Goal: Transaction & Acquisition: Purchase product/service

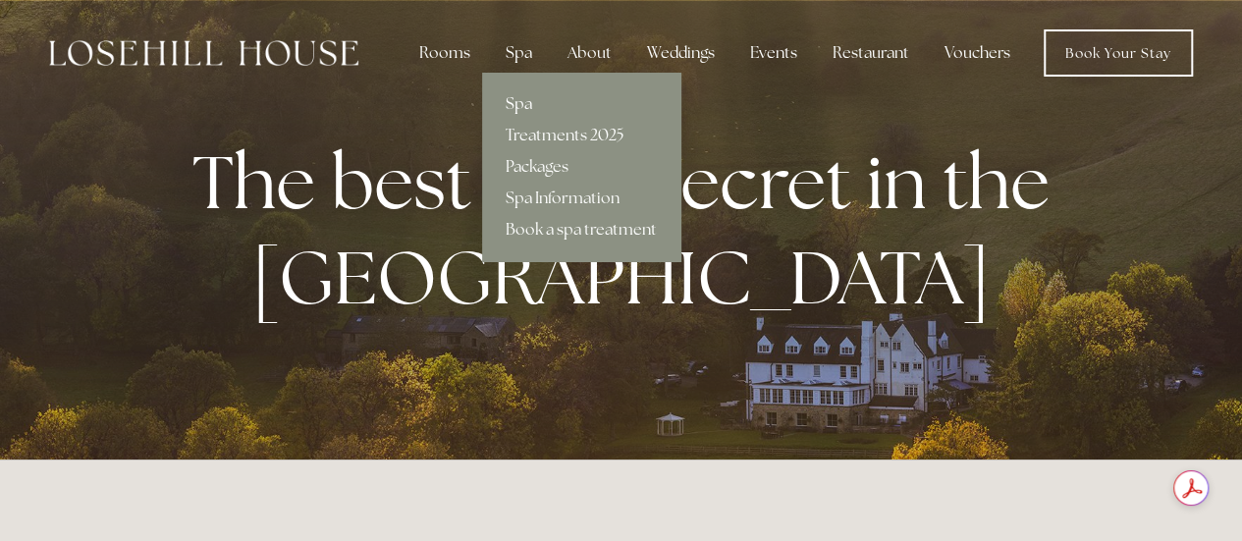
click at [524, 98] on link "Spa" at bounding box center [581, 103] width 198 height 31
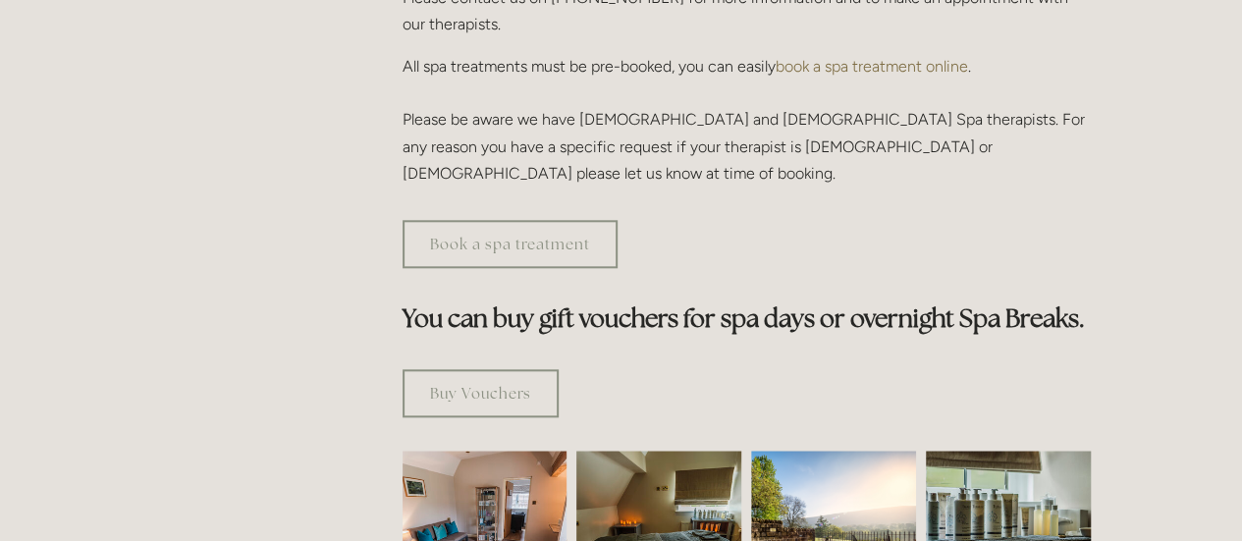
scroll to position [1178, 0]
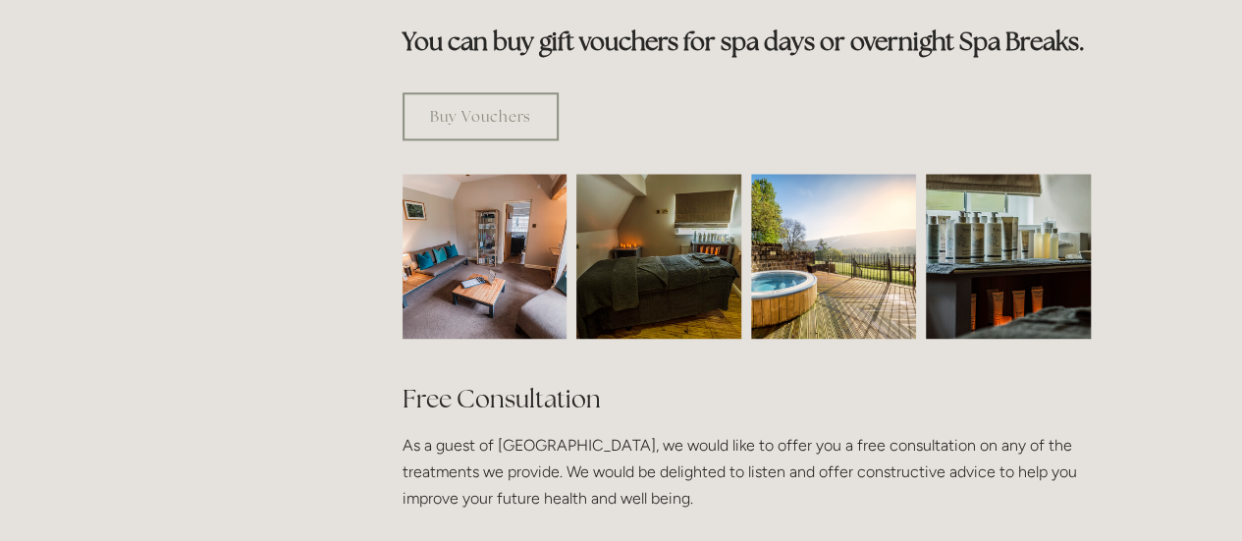
click at [473, 191] on img at bounding box center [484, 256] width 247 height 165
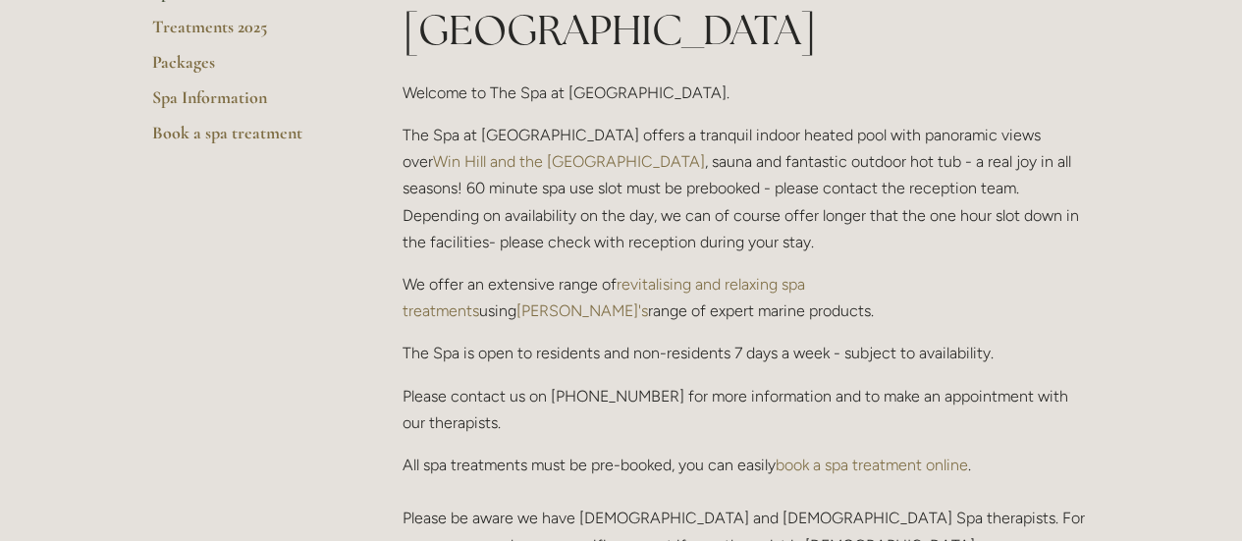
scroll to position [393, 0]
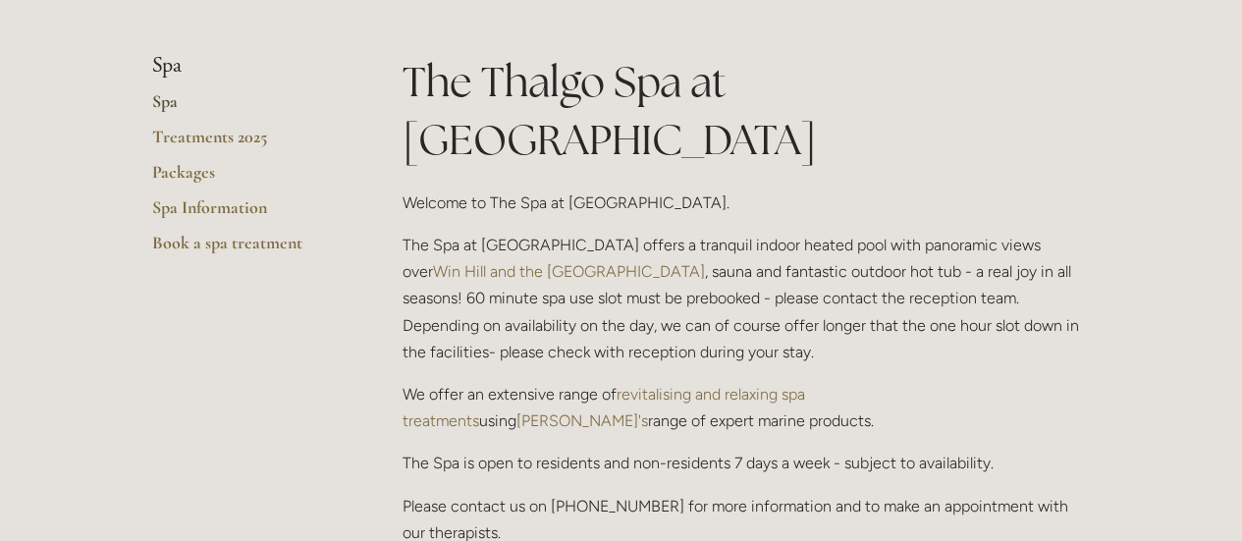
click at [171, 103] on link "Spa" at bounding box center [246, 107] width 188 height 35
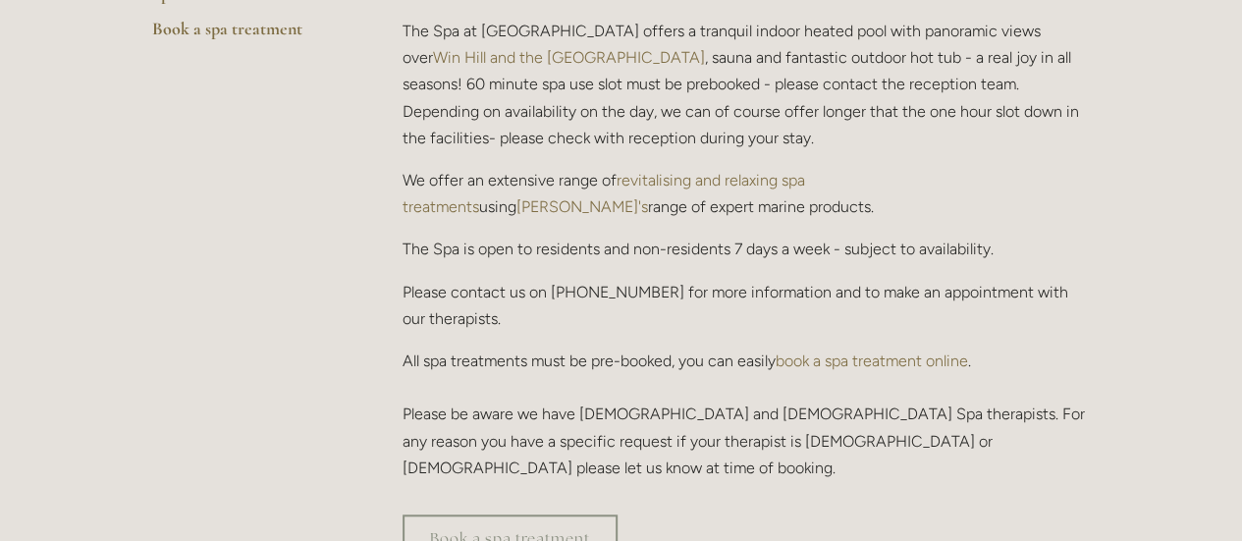
scroll to position [393, 0]
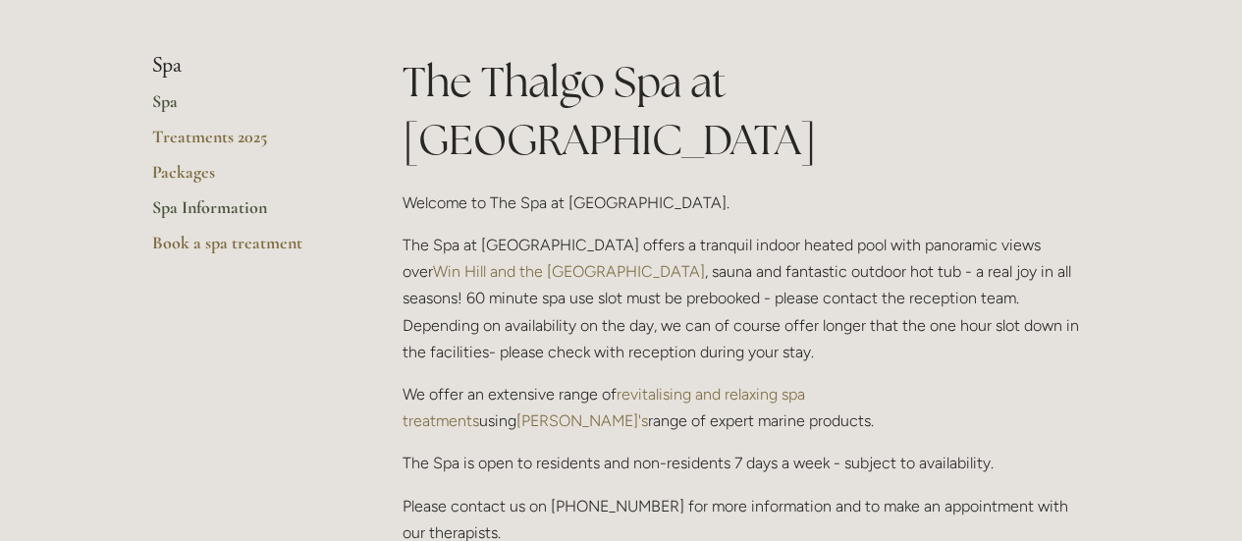
click at [200, 203] on link "Spa Information" at bounding box center [246, 213] width 188 height 35
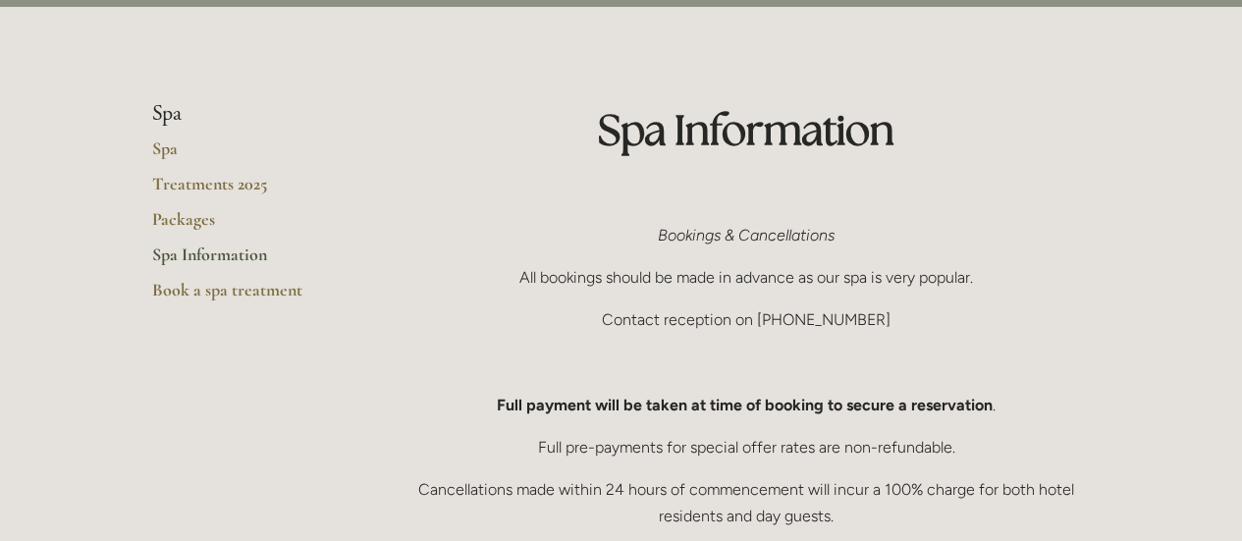
scroll to position [98, 0]
click at [159, 221] on link "Packages" at bounding box center [246, 226] width 188 height 35
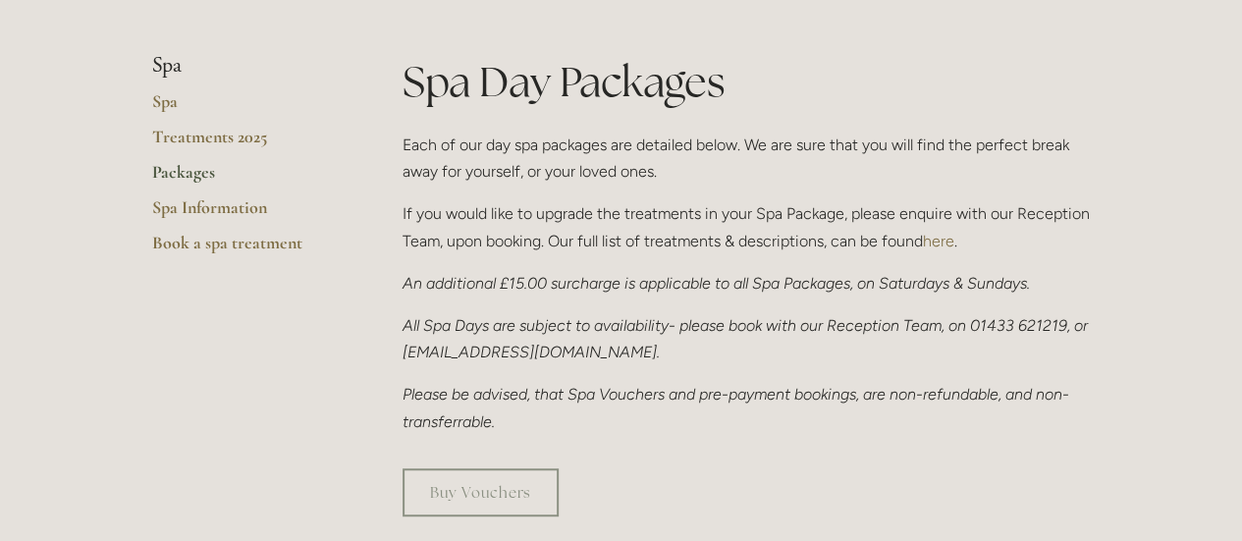
scroll to position [491, 0]
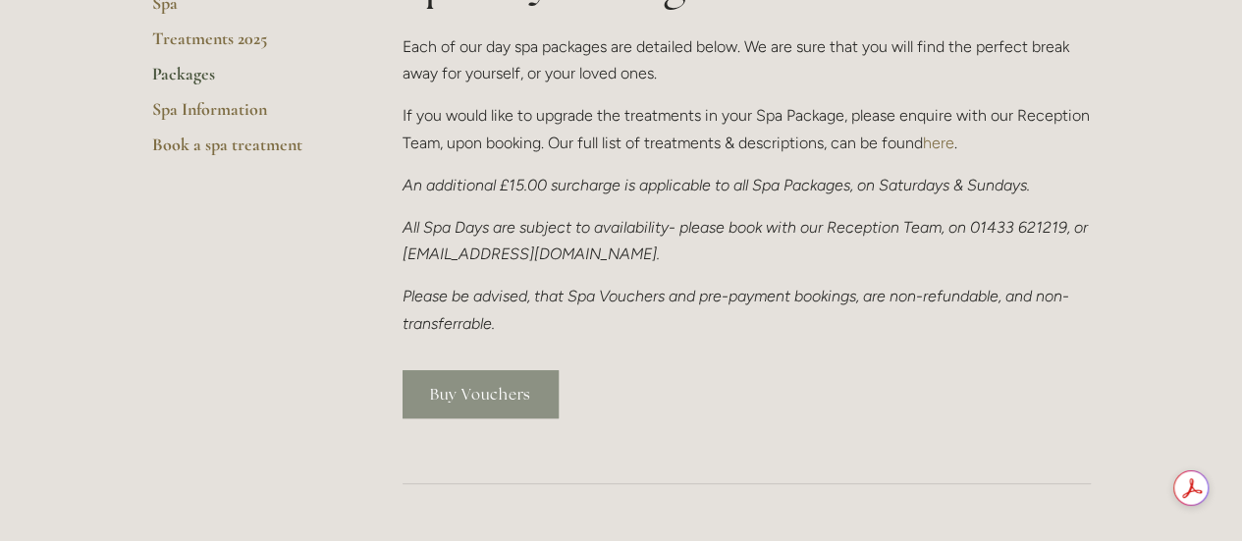
click at [490, 390] on link "Buy Vouchers" at bounding box center [481, 394] width 156 height 48
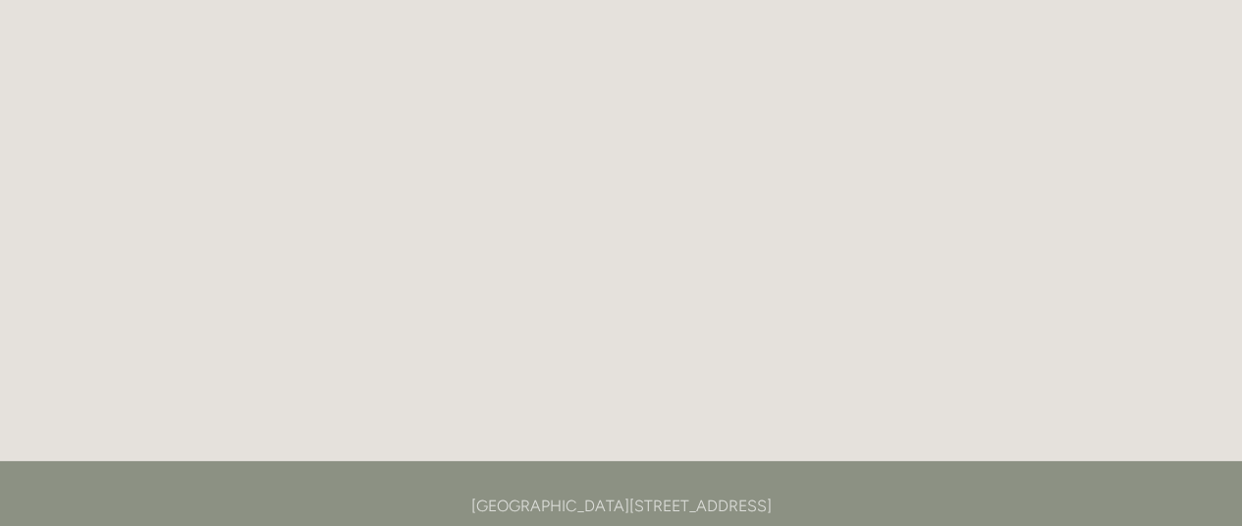
scroll to position [2905, 0]
